Goal: Navigation & Orientation: Find specific page/section

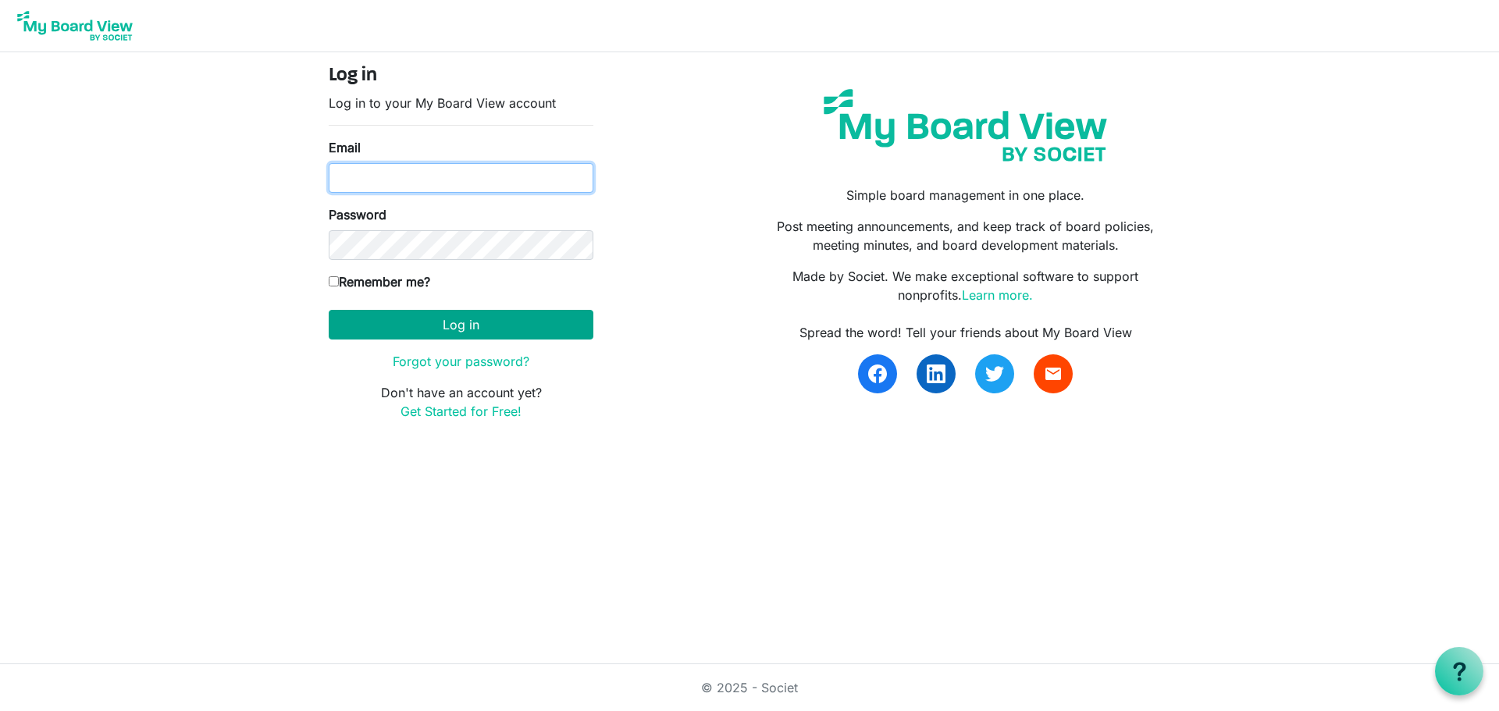
type input "[EMAIL_ADDRESS][DOMAIN_NAME]"
click at [472, 337] on button "Log in" at bounding box center [461, 325] width 265 height 30
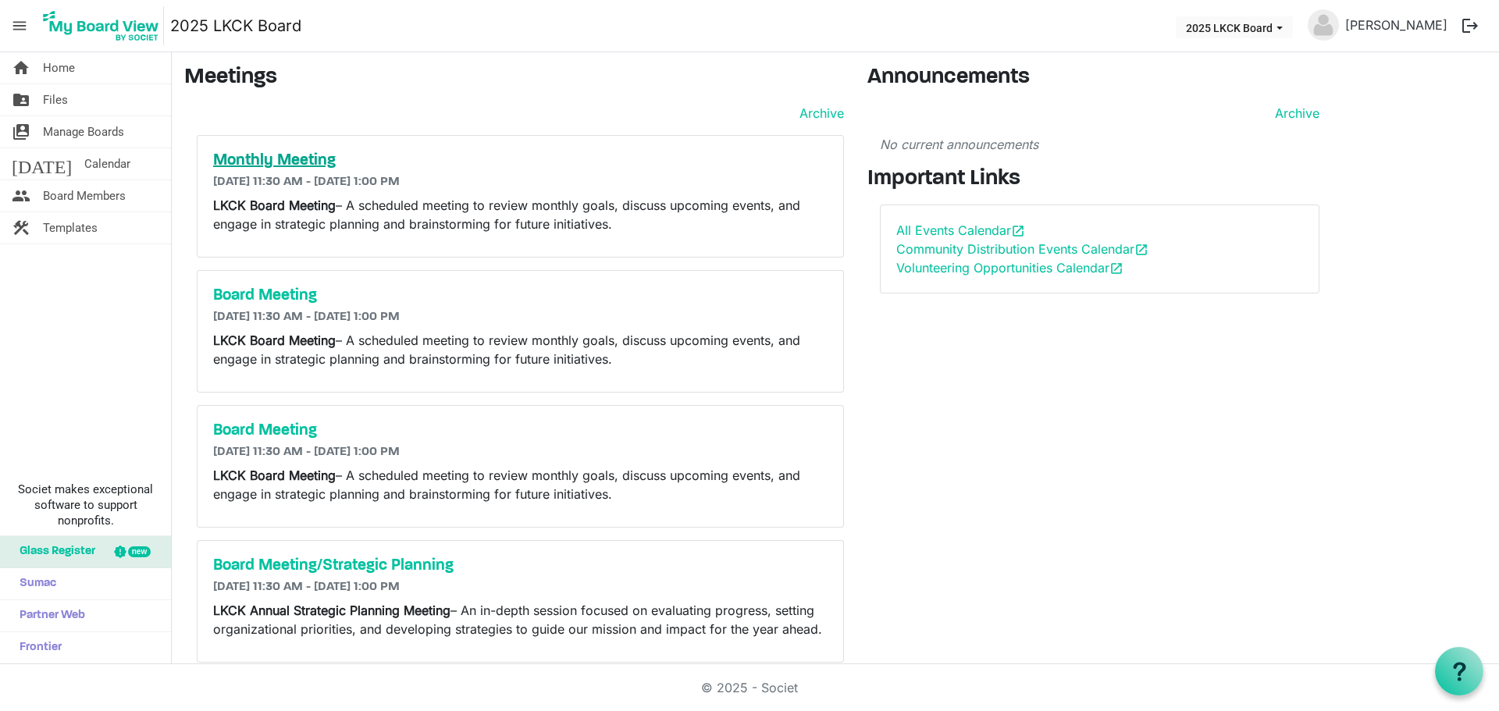
click at [309, 158] on h5 "Monthly Meeting" at bounding box center [520, 160] width 615 height 19
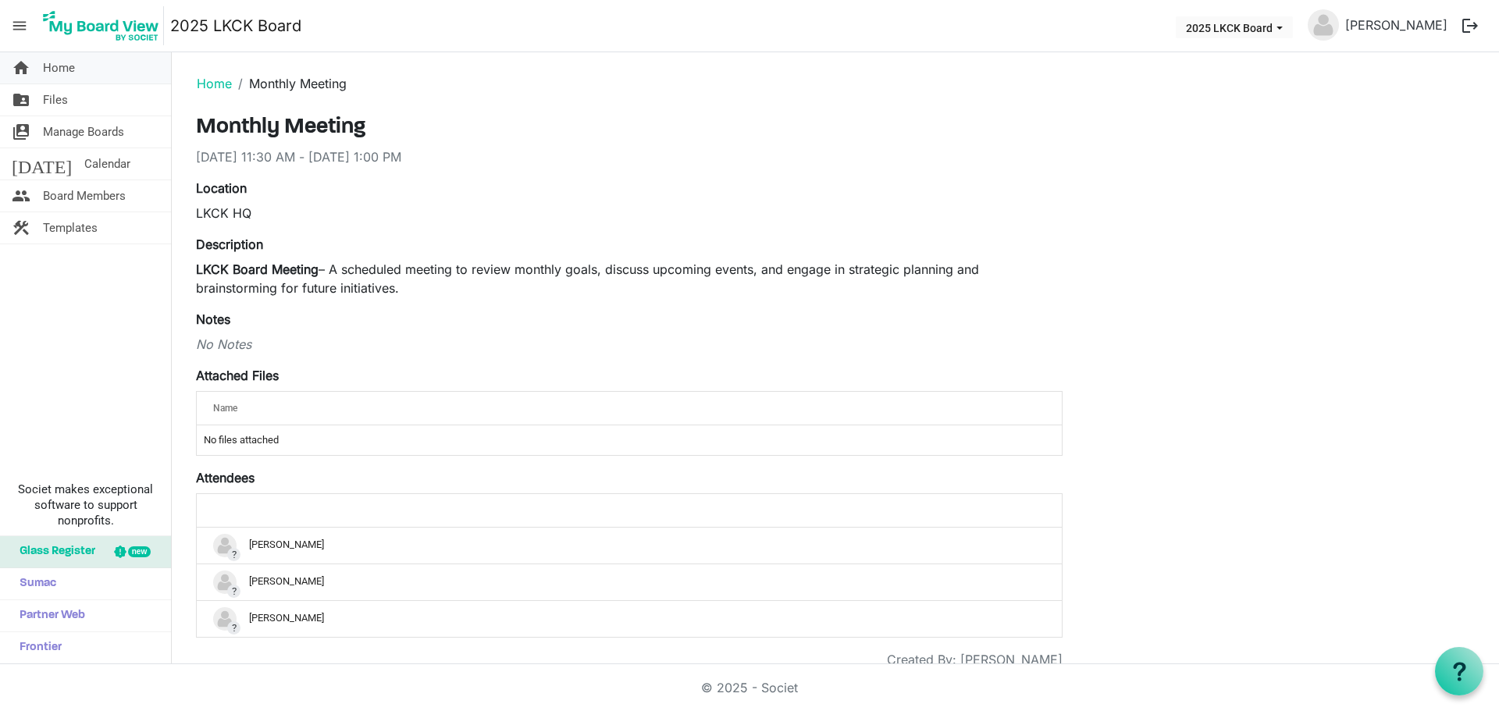
click at [45, 70] on span "Home" at bounding box center [59, 67] width 32 height 31
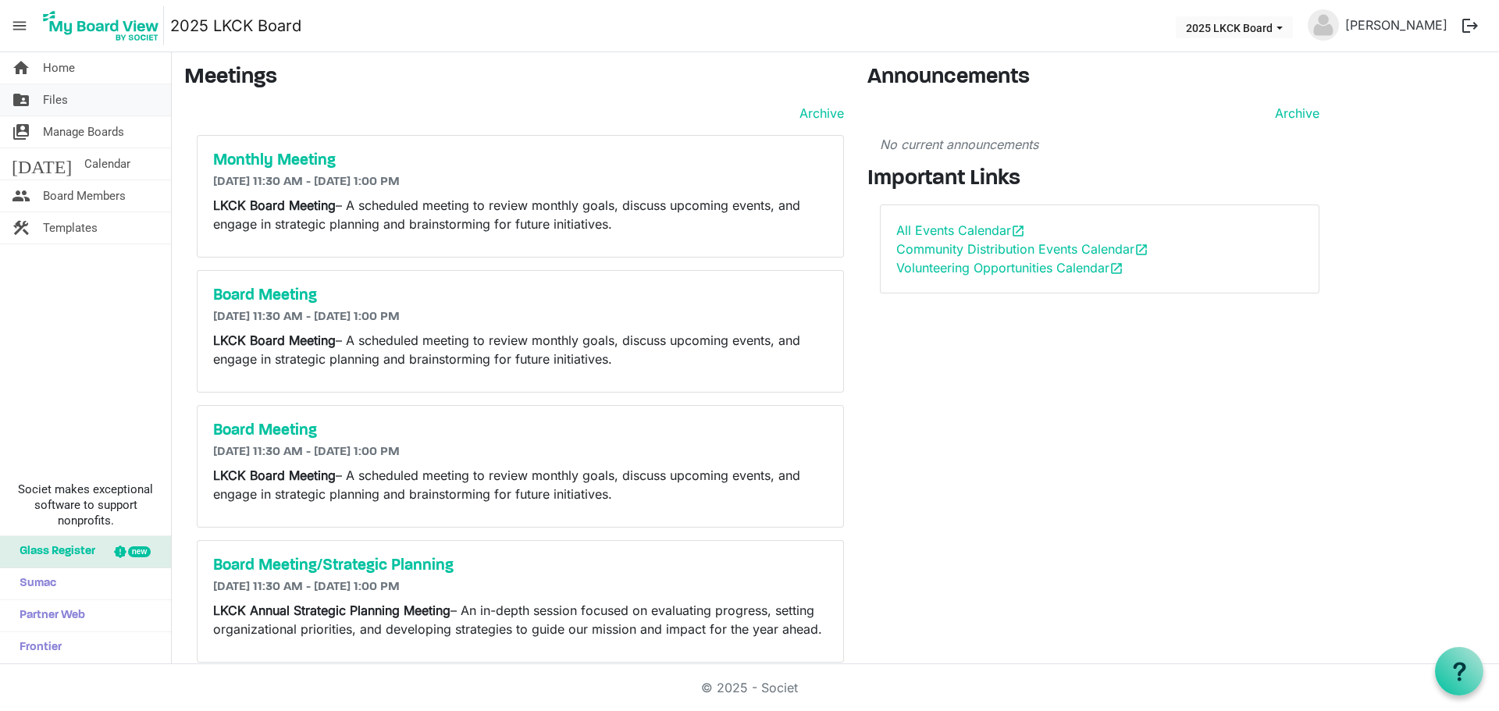
click at [40, 109] on link "folder_shared Files" at bounding box center [85, 99] width 171 height 31
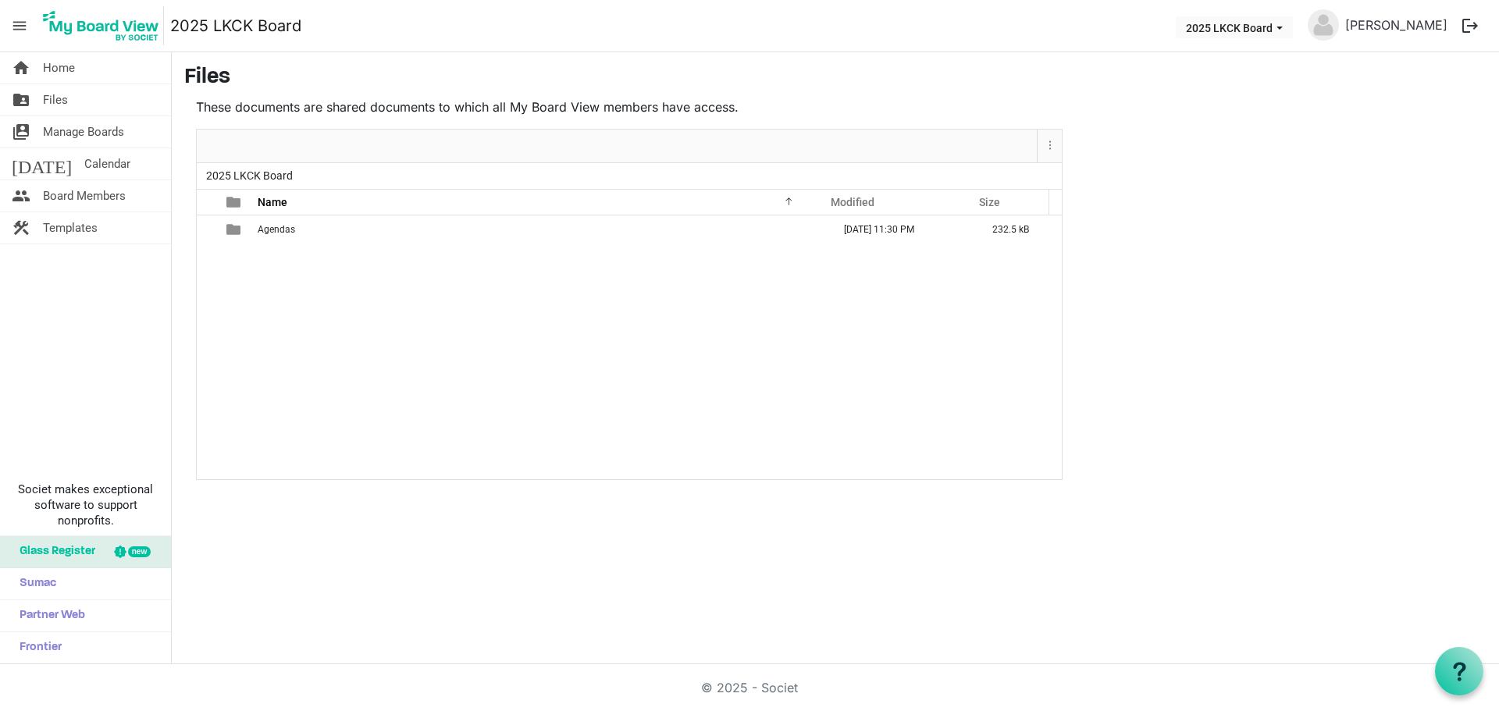
click at [246, 166] on span "2025 LKCK Board" at bounding box center [249, 176] width 93 height 20
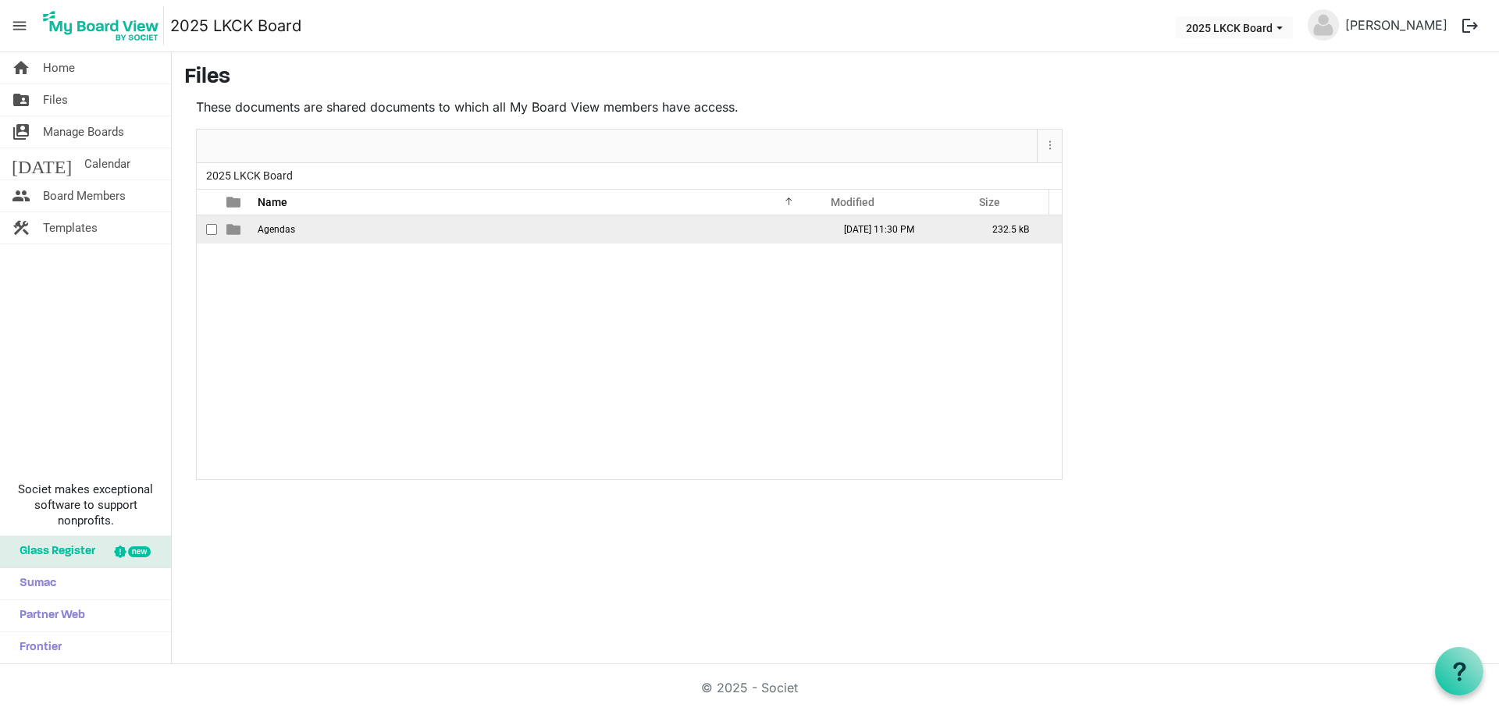
click at [281, 244] on td "Agendas" at bounding box center [540, 230] width 575 height 28
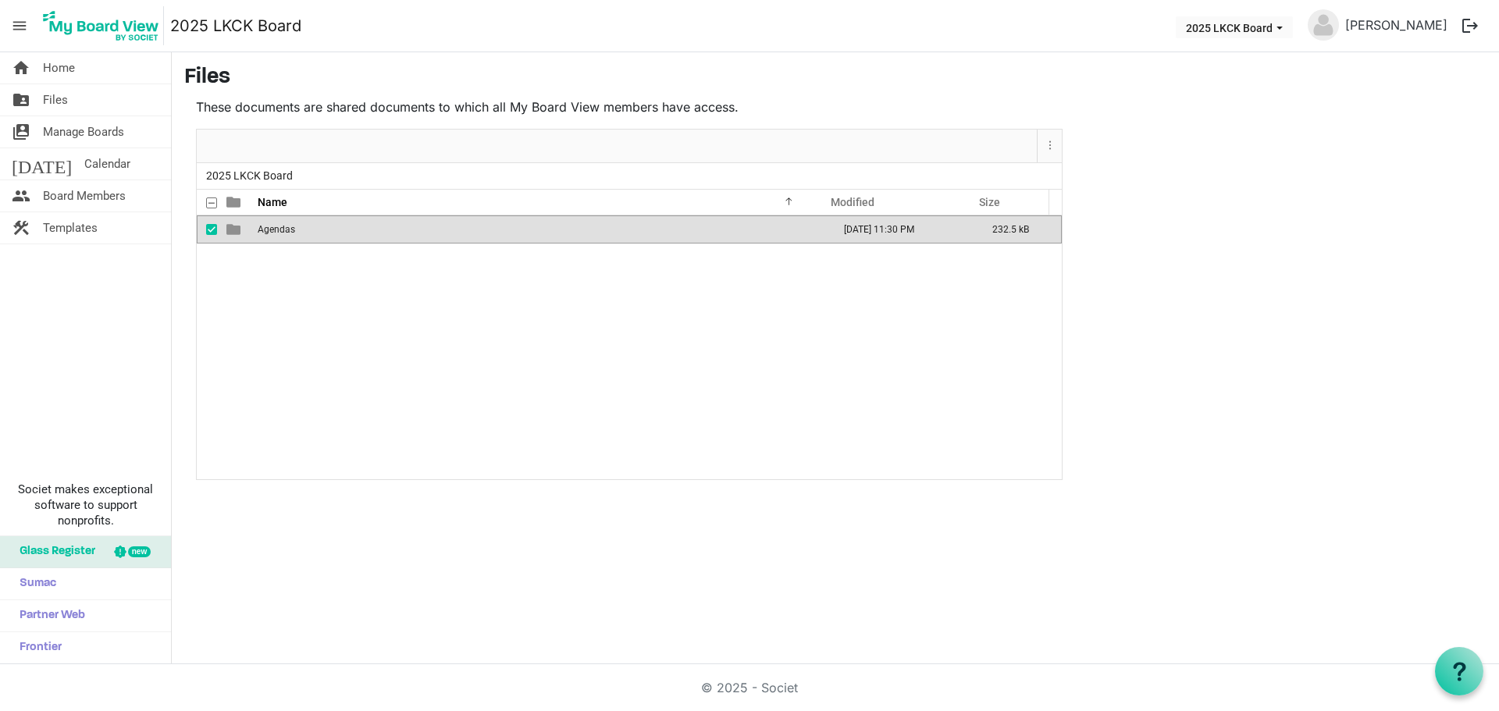
click at [222, 244] on td "is template cell column header type" at bounding box center [235, 230] width 36 height 28
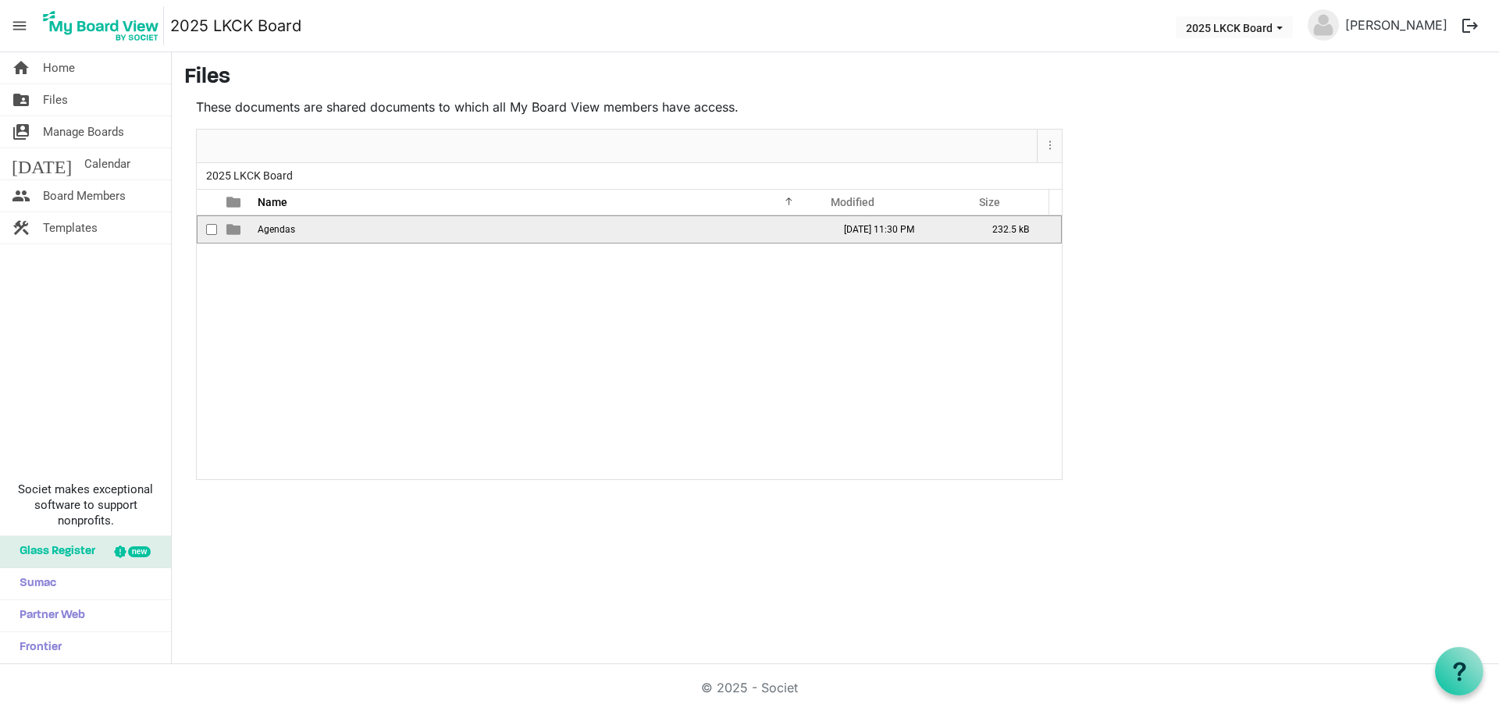
click at [281, 235] on span "Agendas" at bounding box center [276, 229] width 37 height 11
checkbox input "true"
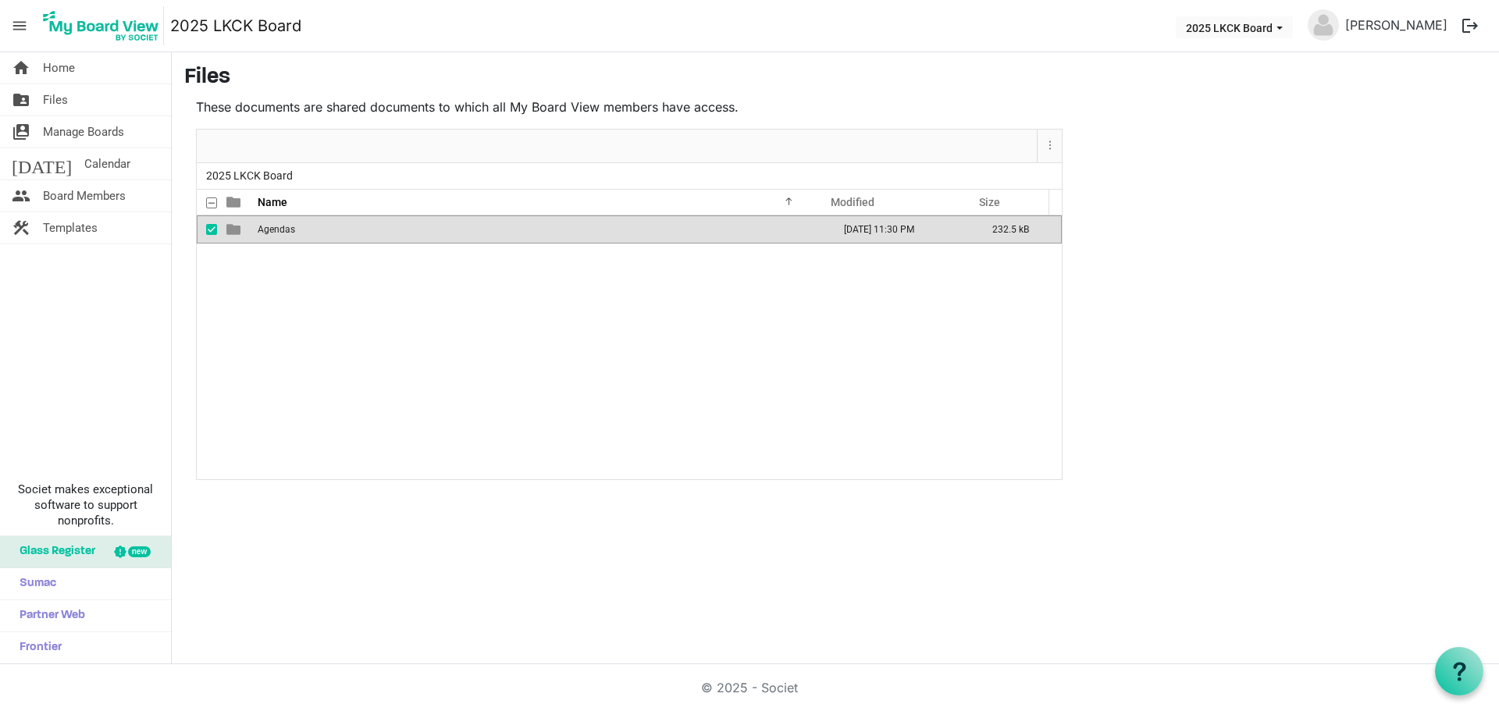
click at [0, 0] on button "Toggle navigation" at bounding box center [0, 0] width 0 height 0
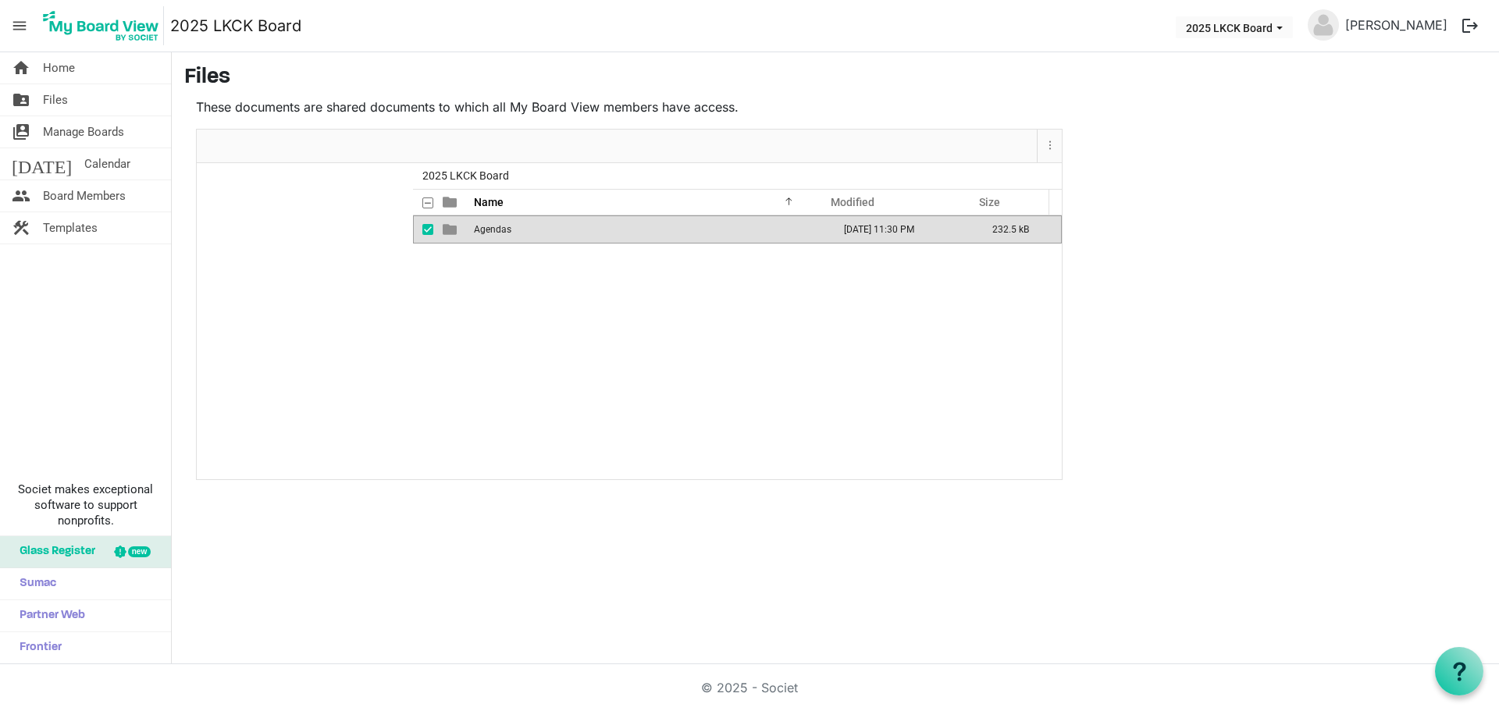
click at [422, 198] on input "checkbox" at bounding box center [422, 203] width 0 height 10
checkbox input "true"
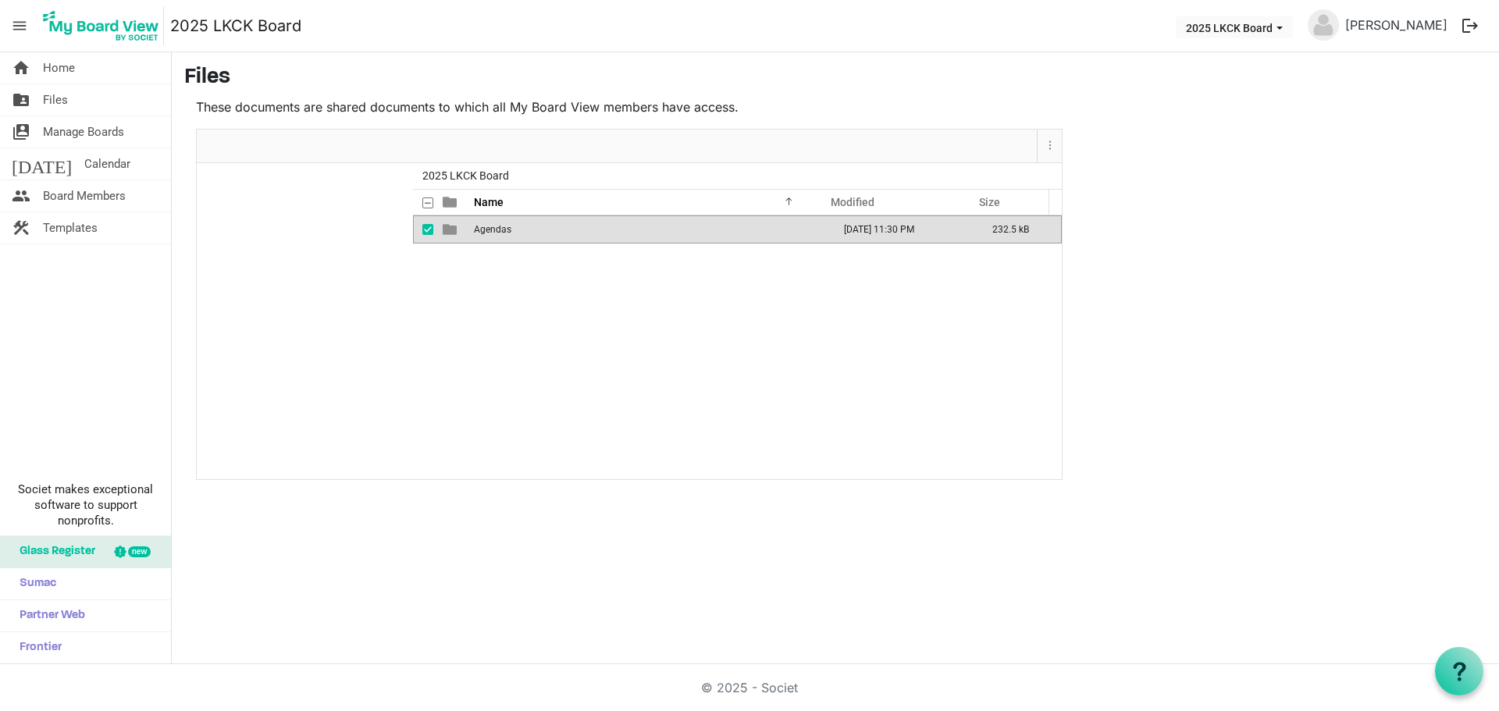
checkbox input "true"
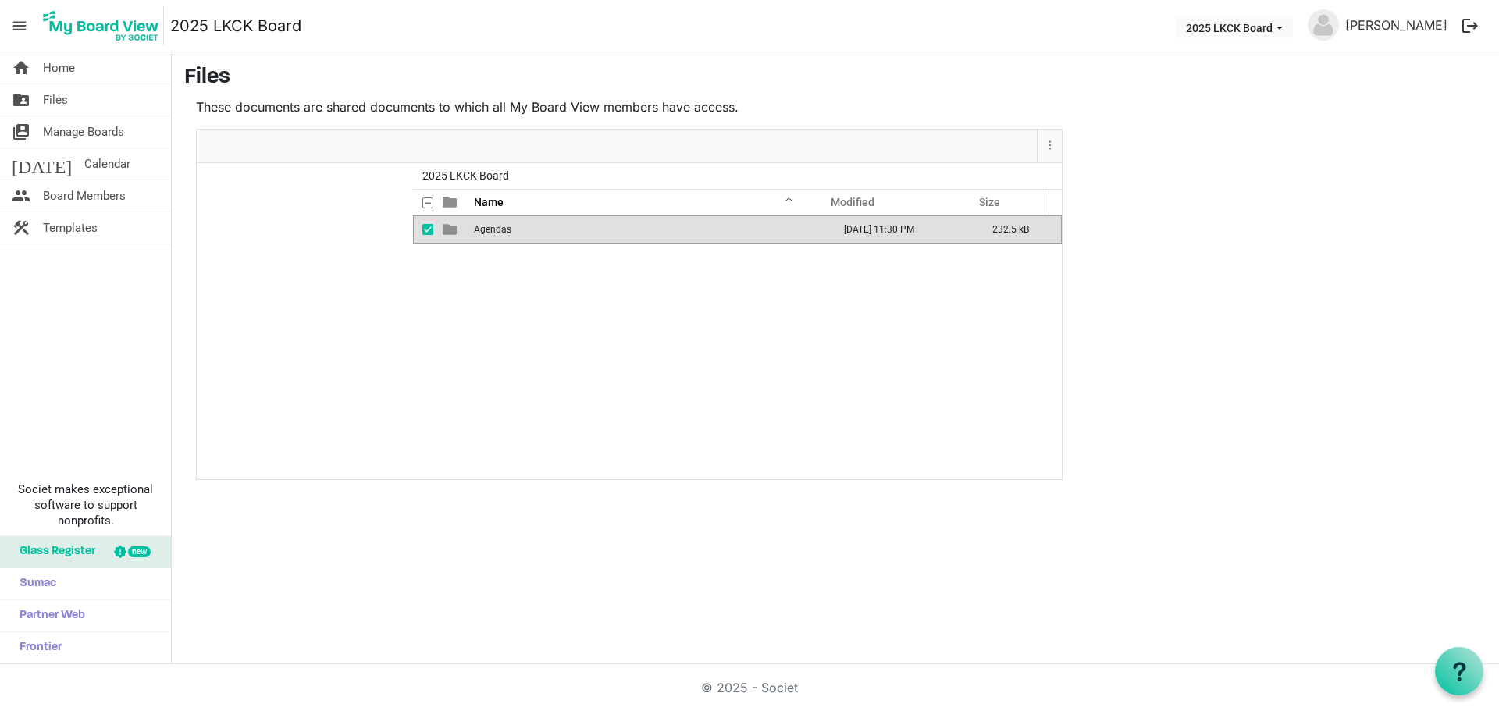
checkbox input "true"
click at [422, 198] on input "checkbox" at bounding box center [422, 203] width 0 height 10
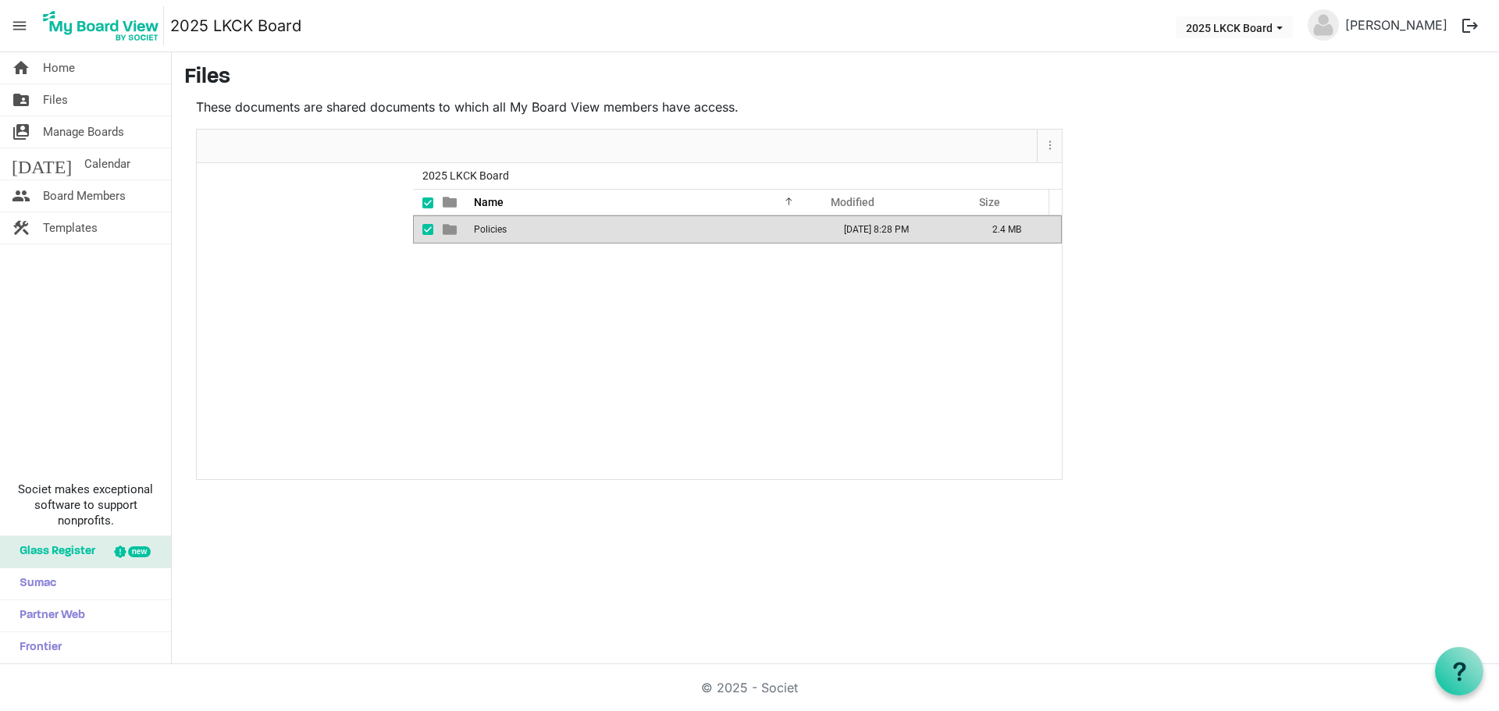
checkbox input "false"
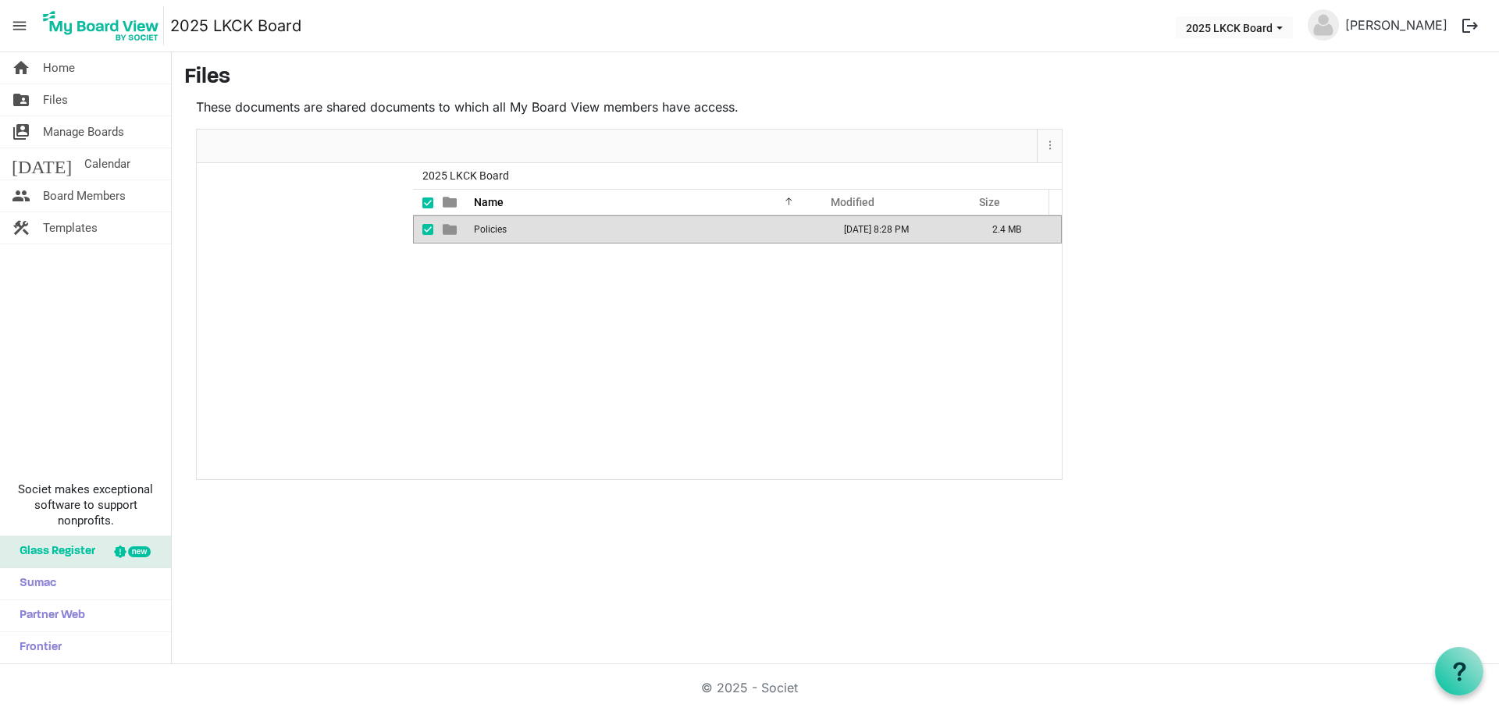
checkbox input "false"
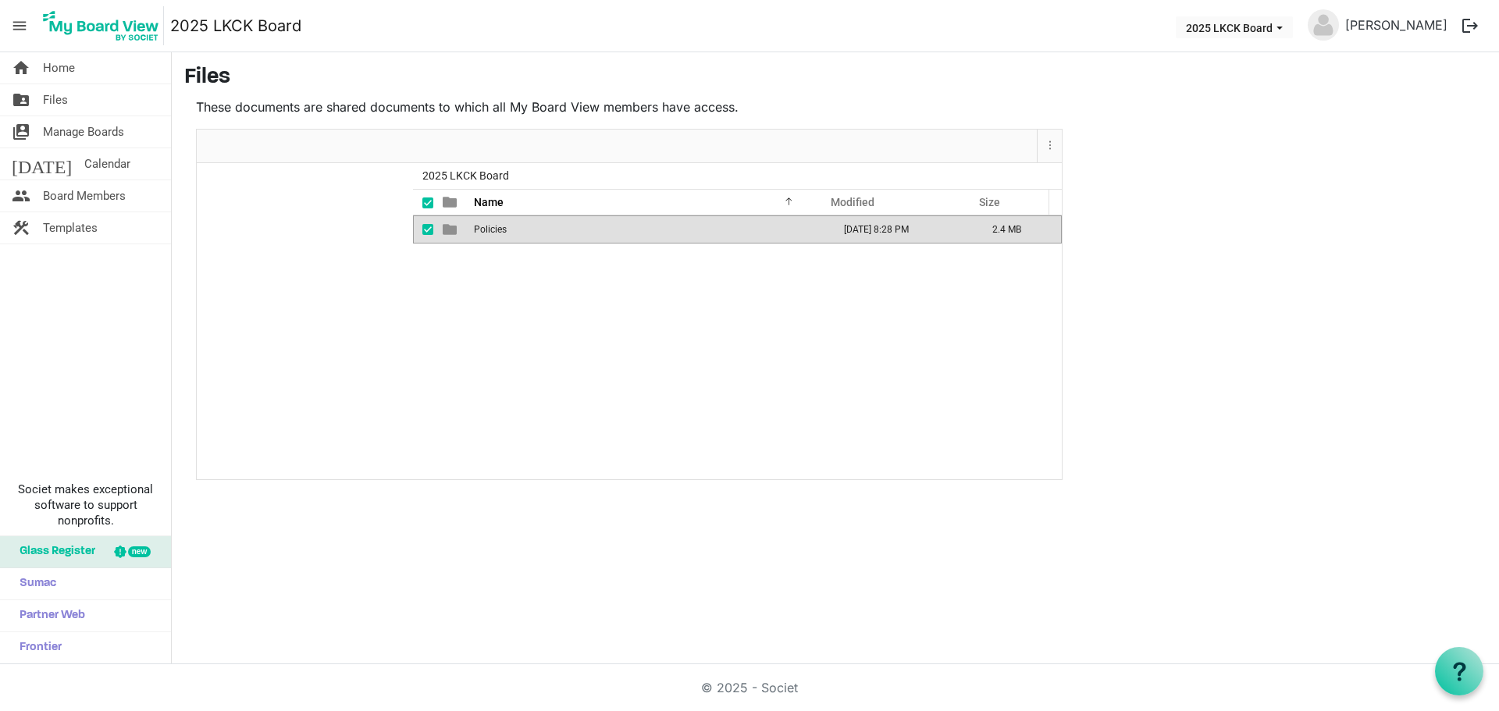
checkbox input "false"
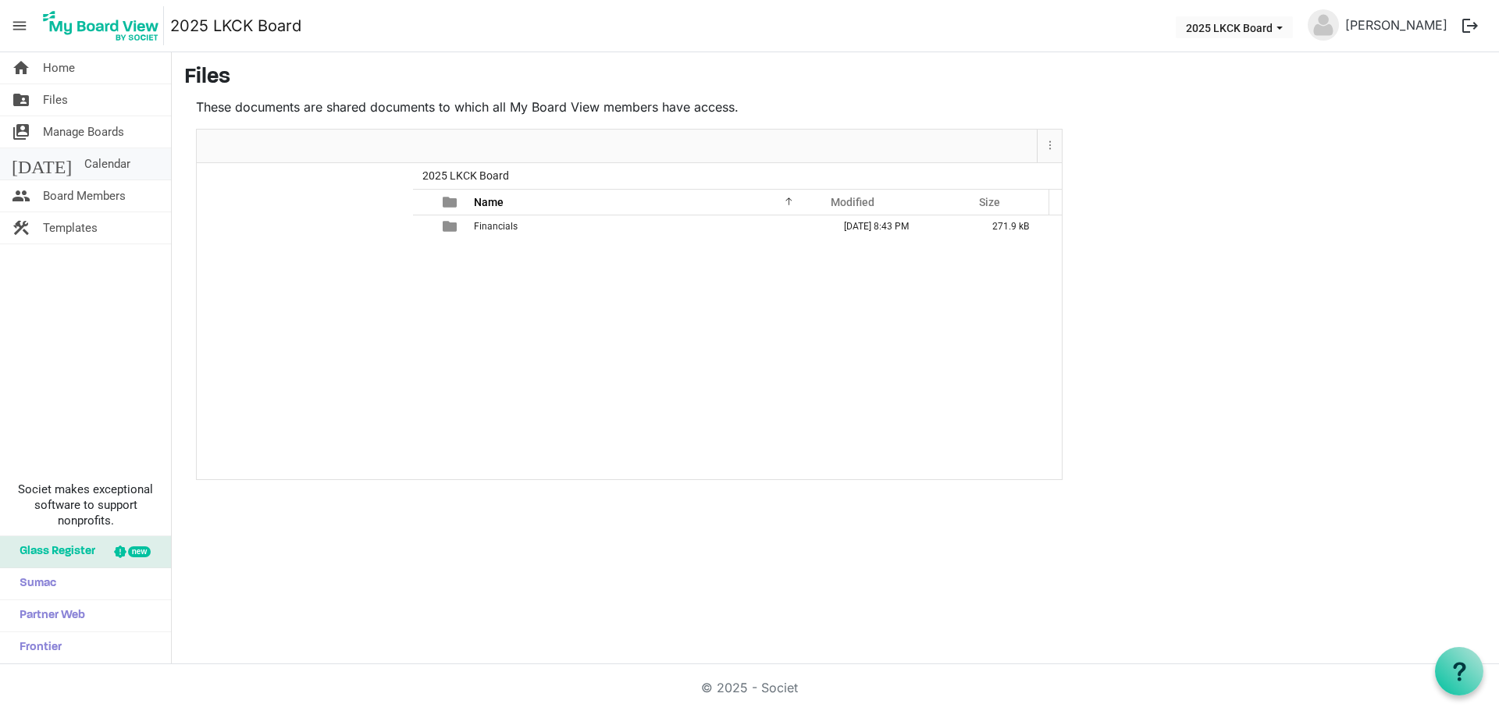
click at [84, 162] on span "Calendar" at bounding box center [107, 163] width 46 height 31
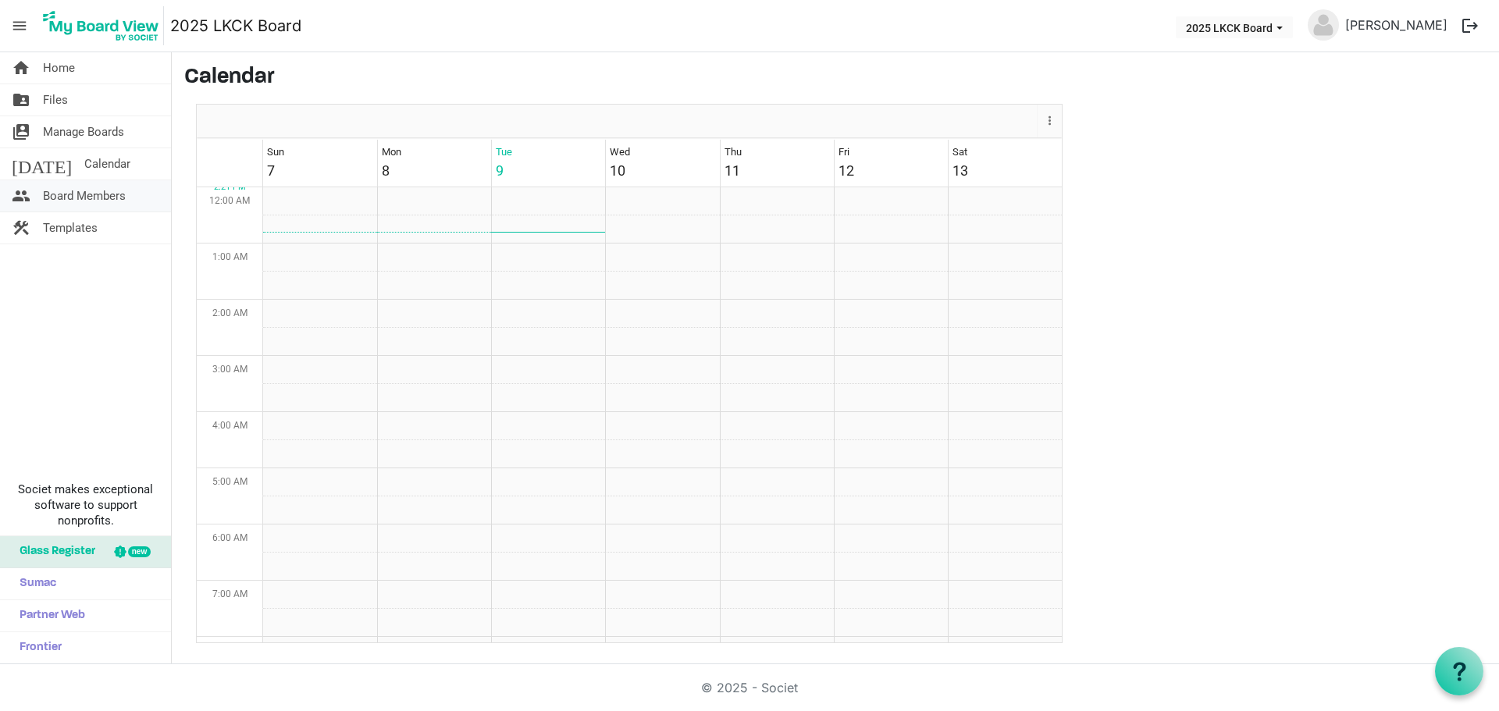
click at [84, 205] on span "Board Members" at bounding box center [84, 195] width 83 height 31
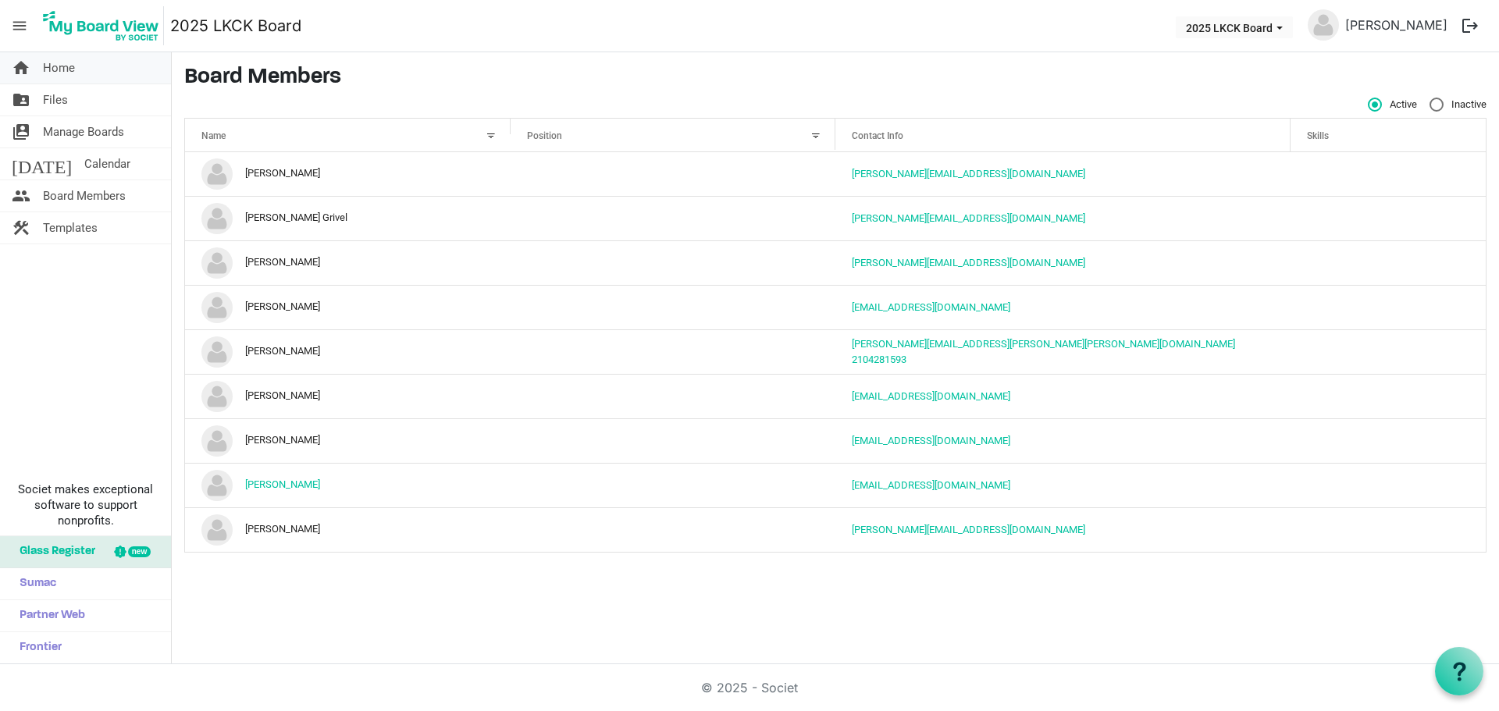
click at [39, 71] on link "home Home" at bounding box center [85, 67] width 171 height 31
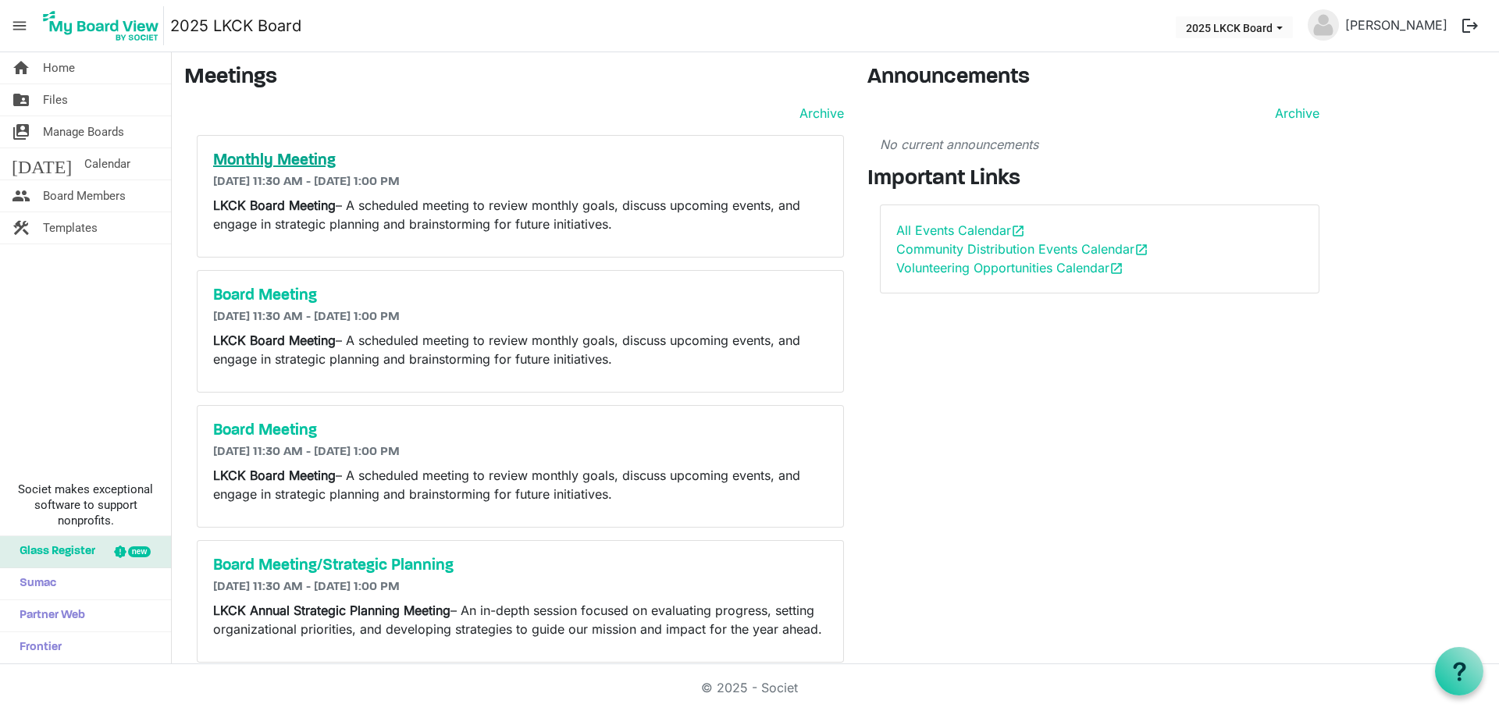
click at [296, 169] on h5 "Monthly Meeting" at bounding box center [520, 160] width 615 height 19
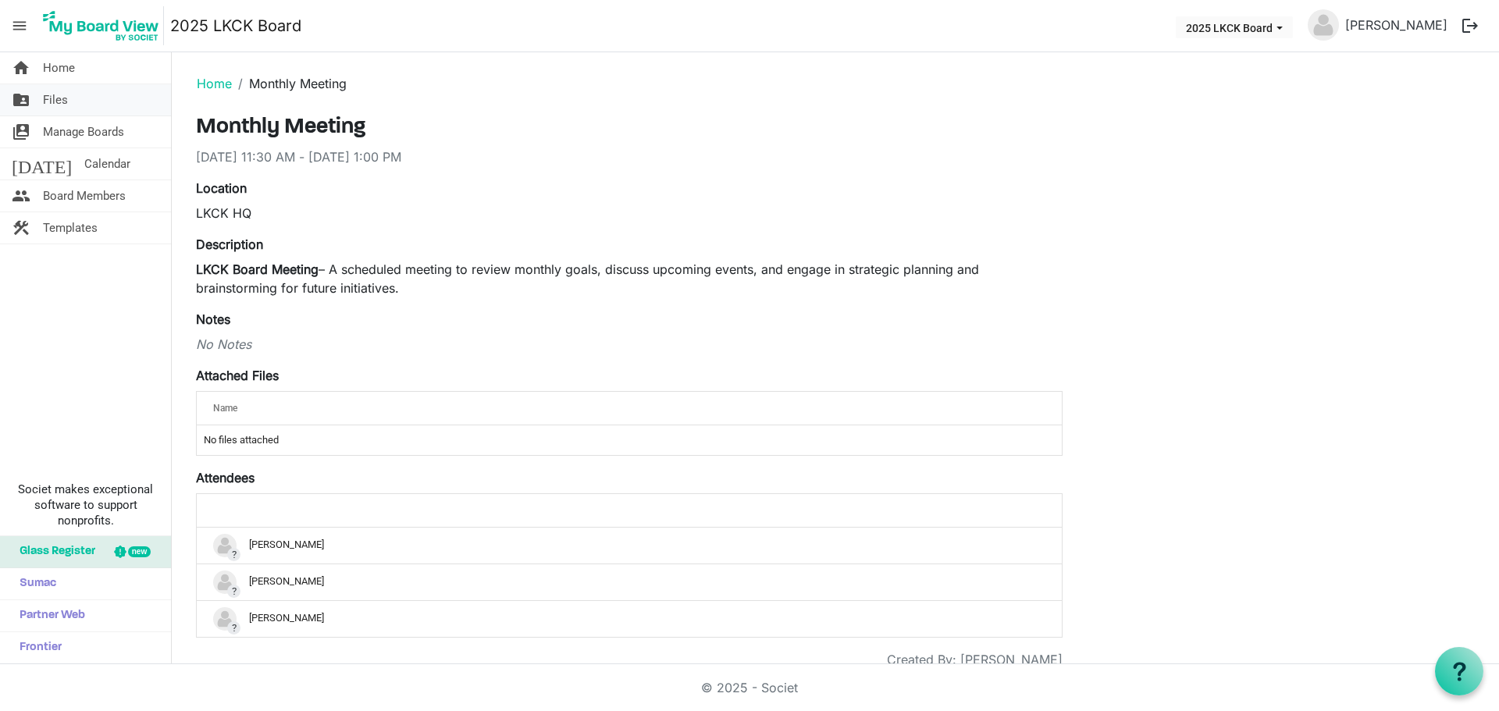
click at [69, 93] on link "folder_shared Files" at bounding box center [85, 99] width 171 height 31
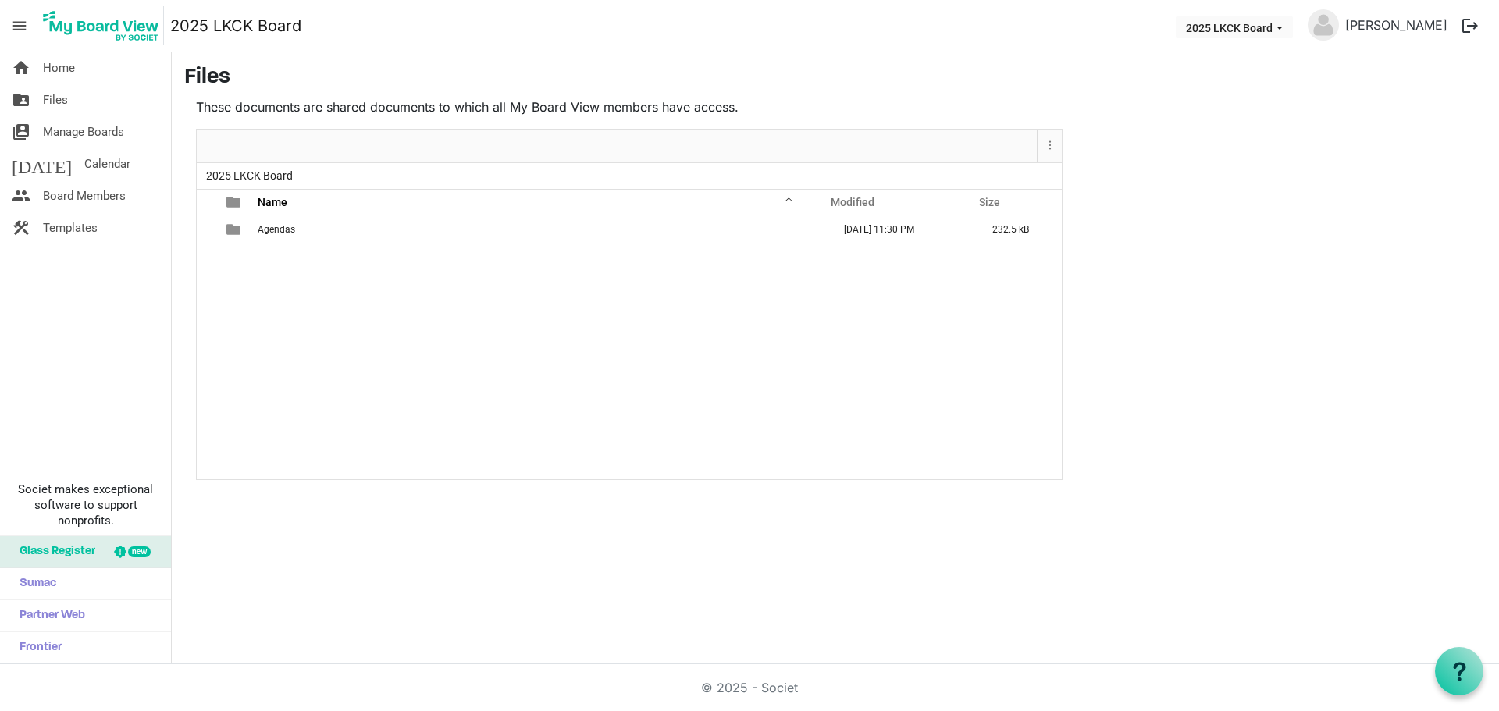
click at [0, 0] on button "Toggle navigation" at bounding box center [0, 0] width 0 height 0
click at [203, 361] on div "2025 LKCK Board Name Modified Size filemanager_grid_header_table Agendas Septem…" at bounding box center [629, 338] width 865 height 351
click at [0, 0] on button "Toggle navigation" at bounding box center [0, 0] width 0 height 0
click at [65, 137] on span "Manage Boards" at bounding box center [83, 131] width 81 height 31
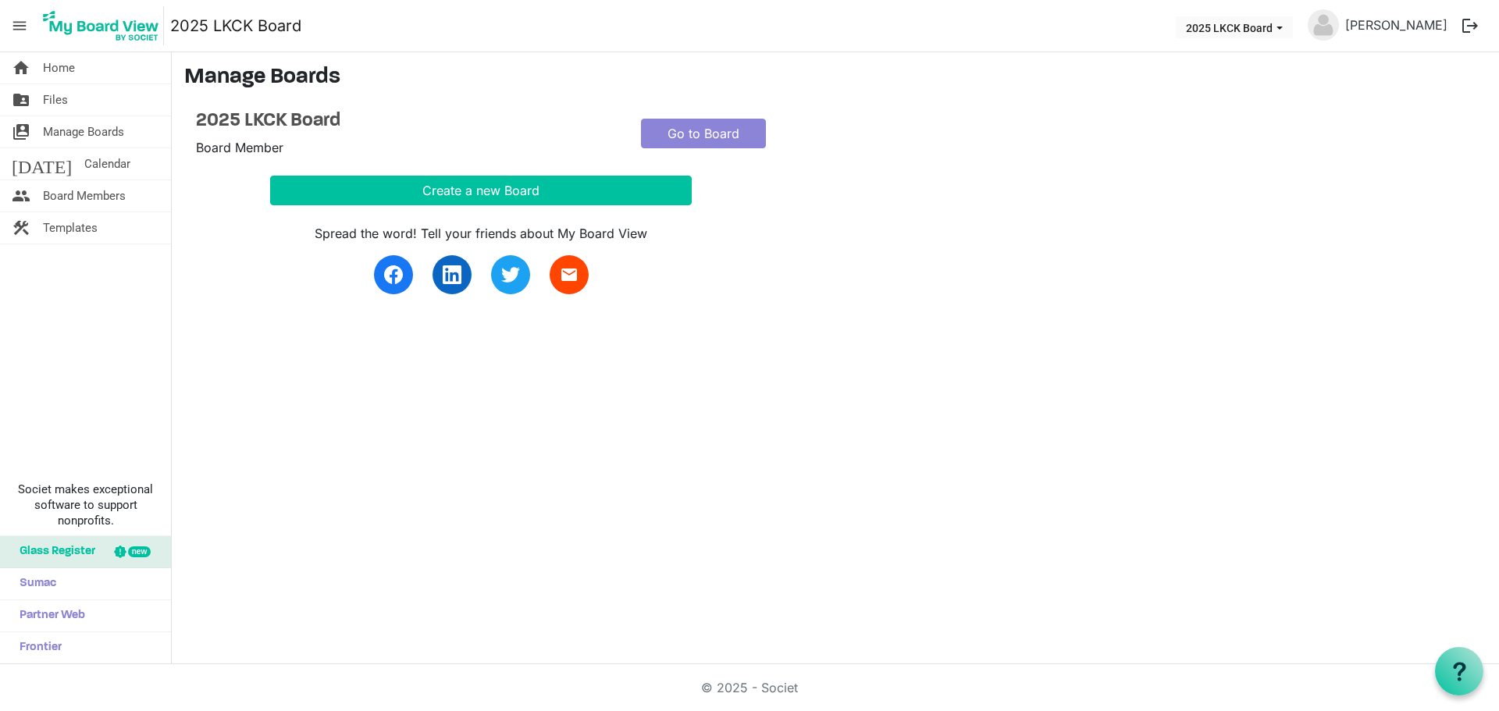
click at [26, 23] on span "menu" at bounding box center [20, 26] width 30 height 30
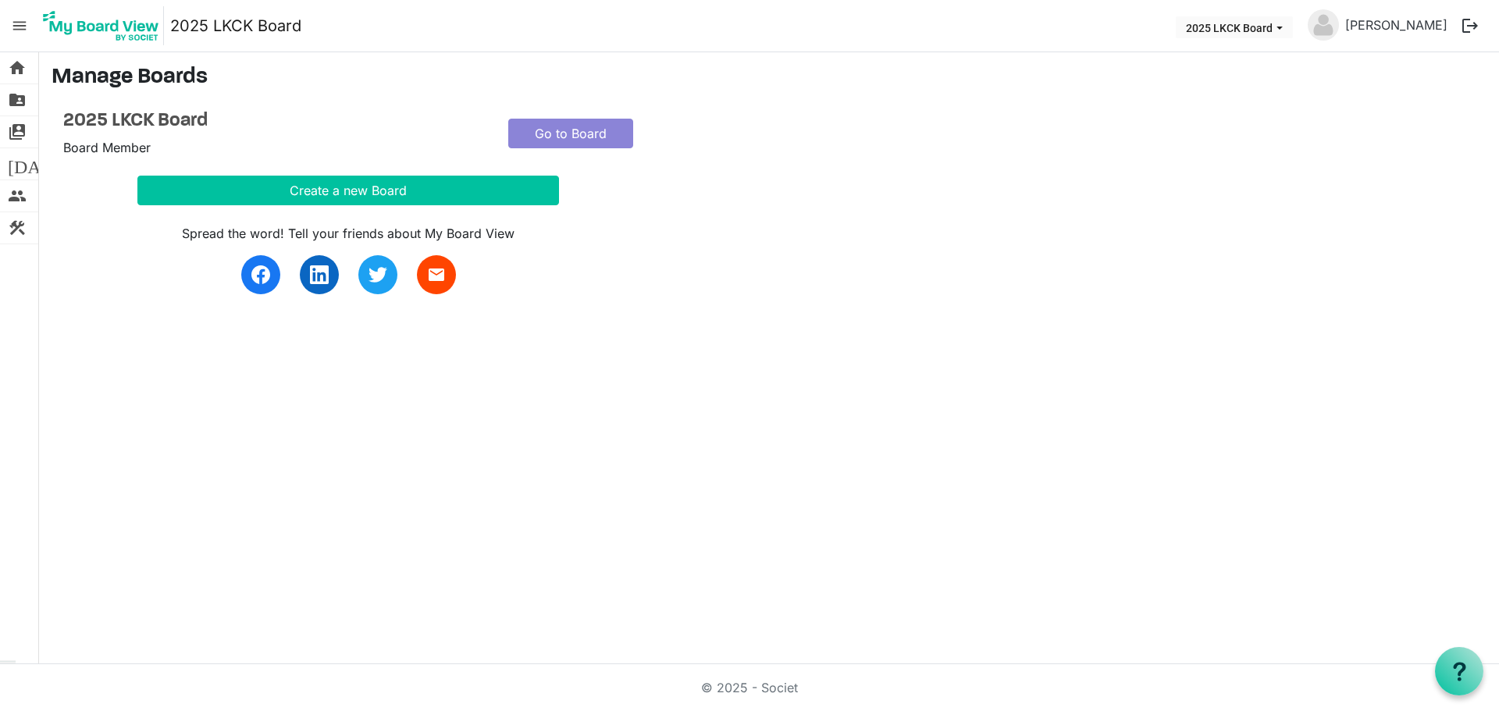
click at [18, 33] on span "menu" at bounding box center [20, 26] width 30 height 30
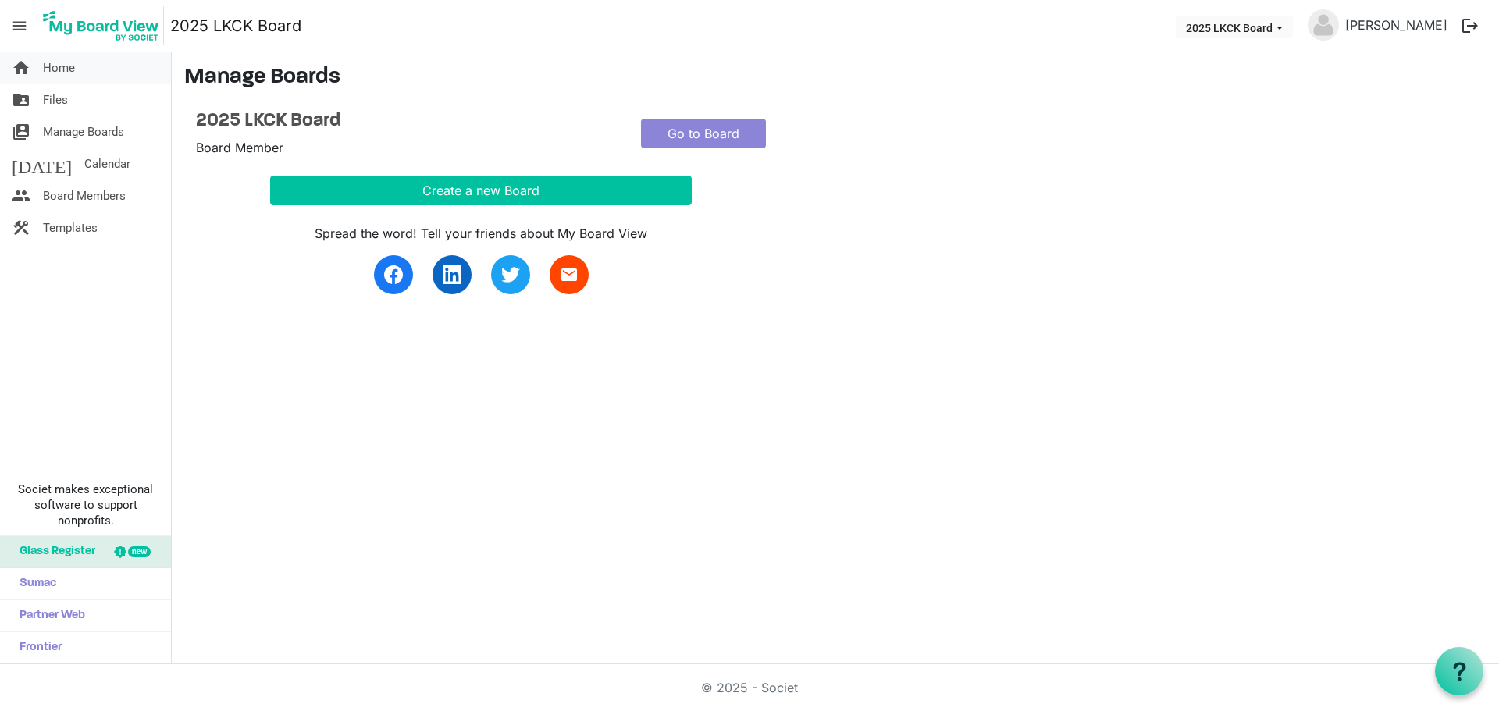
click at [34, 65] on link "home Home" at bounding box center [85, 67] width 171 height 31
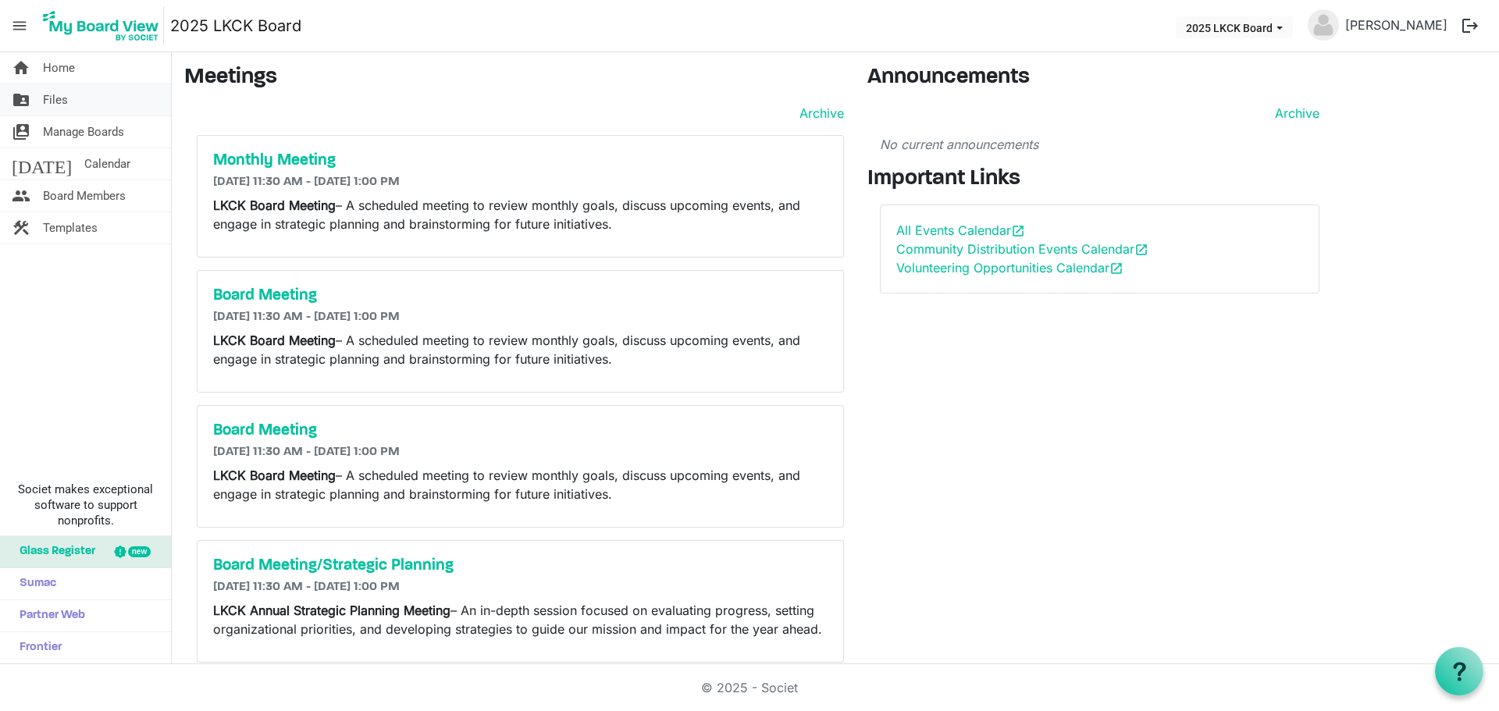
click at [52, 96] on span "Files" at bounding box center [55, 99] width 25 height 31
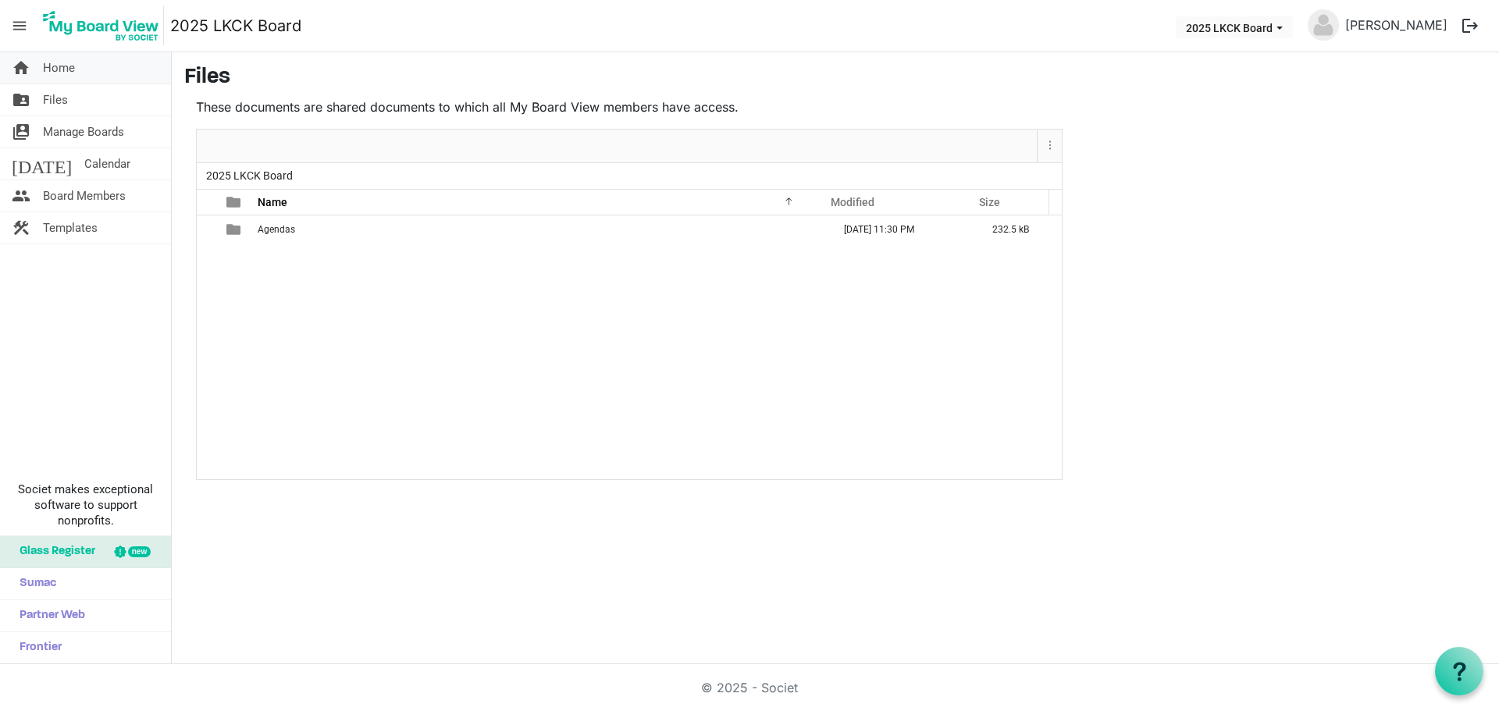
click at [62, 78] on span "Home" at bounding box center [59, 67] width 32 height 31
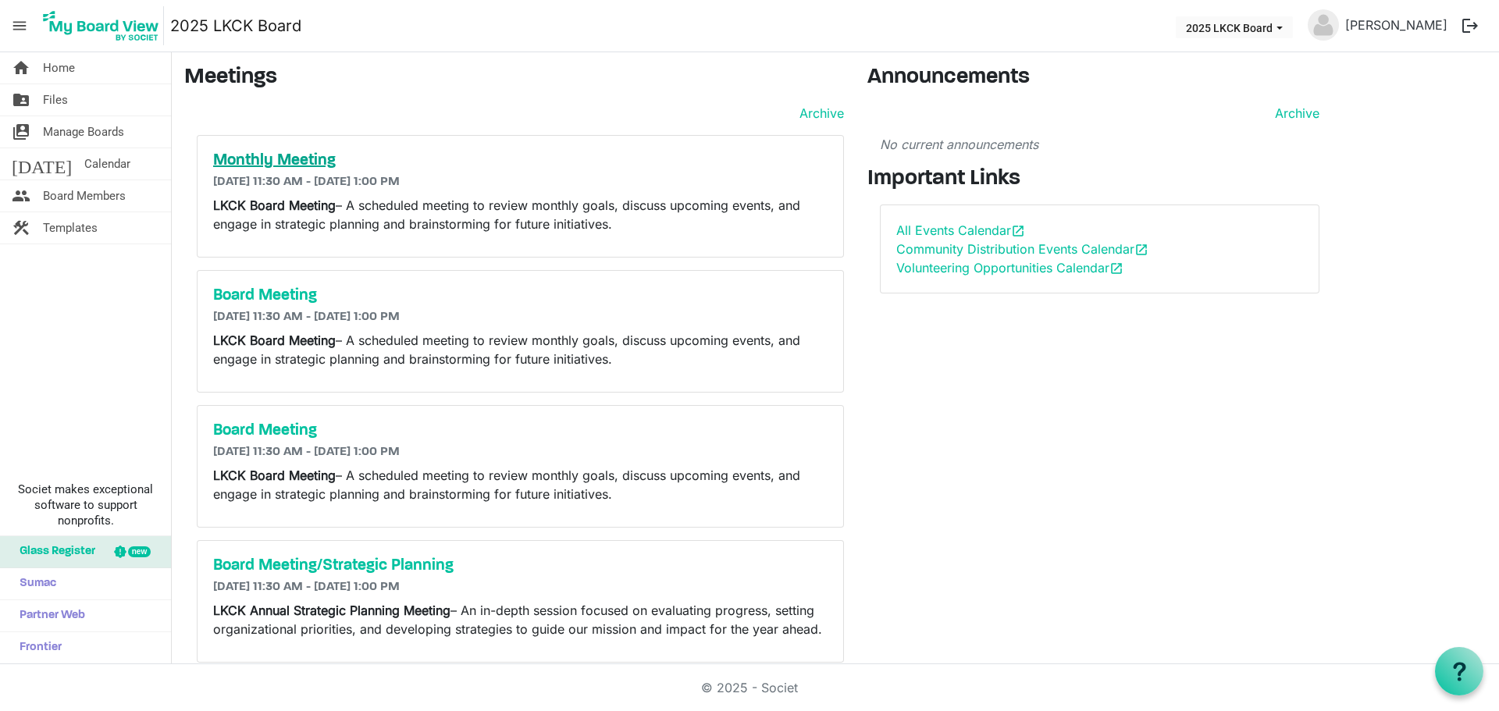
click at [265, 171] on div "Monthly Meeting [DATE] 11:30 AM - [DATE] 1:00 PM LKCK Board Meeting – A schedul…" at bounding box center [521, 196] width 646 height 121
click at [266, 159] on h5 "Monthly Meeting" at bounding box center [520, 160] width 615 height 19
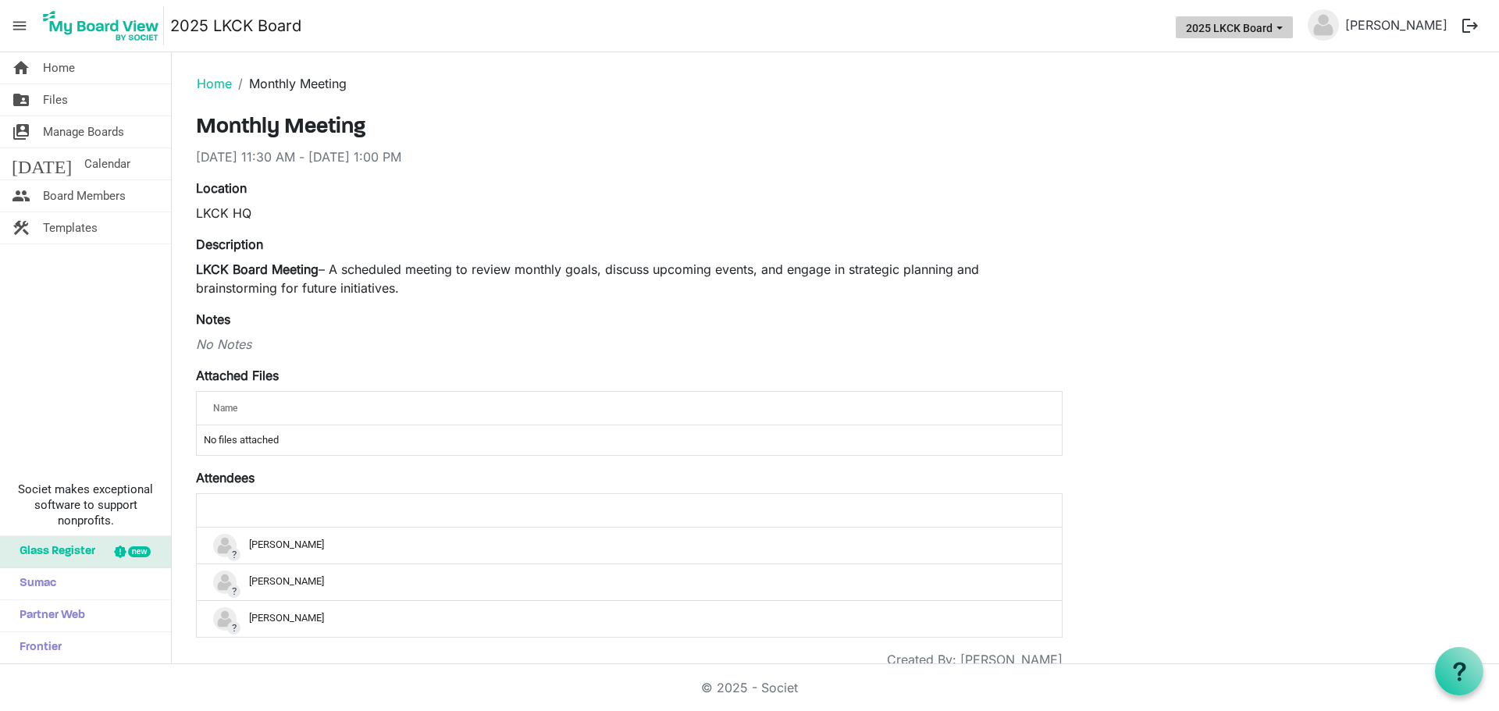
click at [1259, 25] on button "2025 LKCK Board" at bounding box center [1234, 27] width 117 height 22
click at [1339, 30] on img at bounding box center [1323, 24] width 31 height 31
click at [112, 198] on span "Board Members" at bounding box center [84, 195] width 83 height 31
